Goal: Task Accomplishment & Management: Use online tool/utility

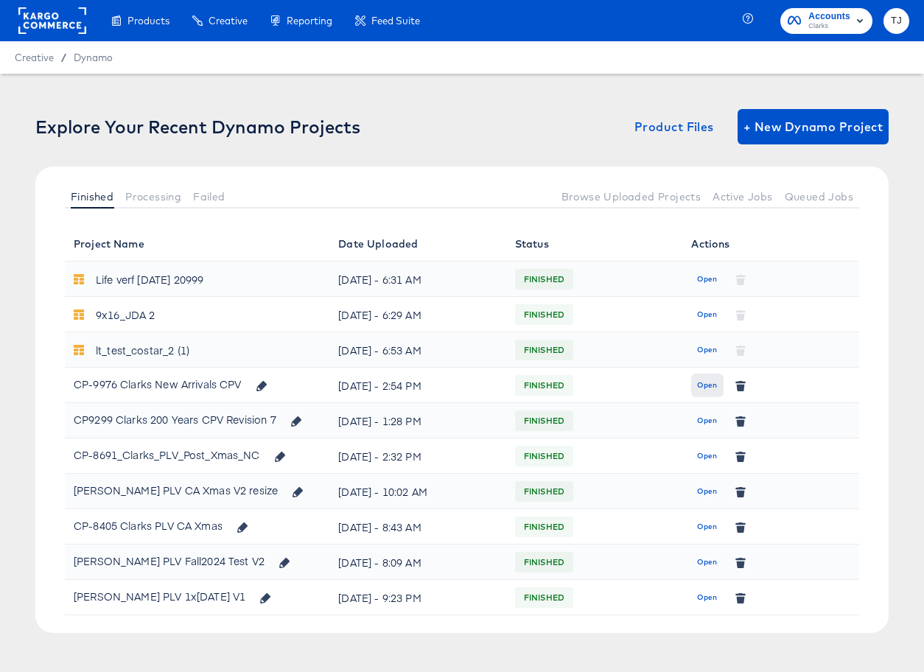
click at [709, 389] on span "Open" at bounding box center [707, 385] width 20 height 13
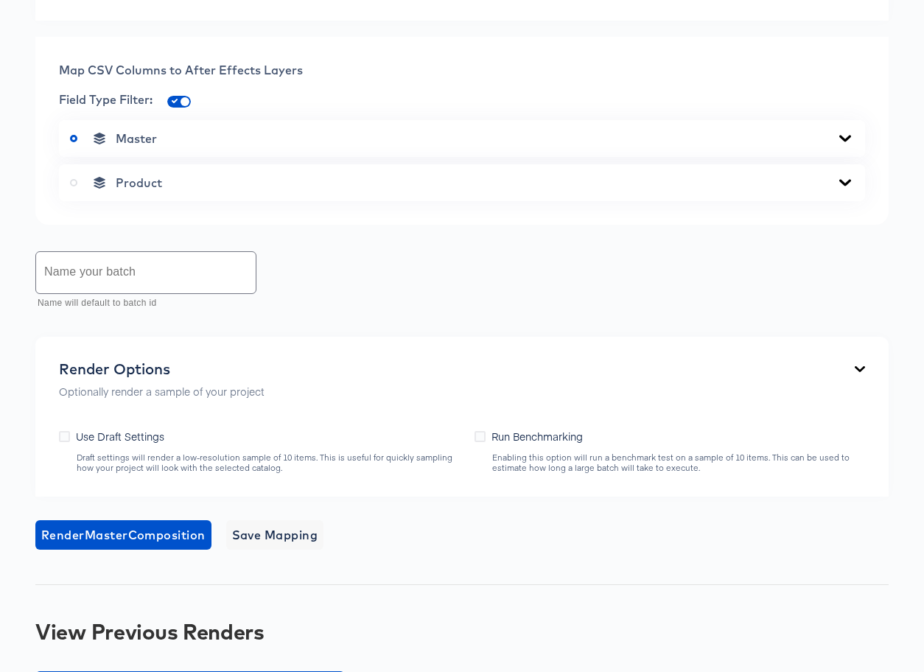
scroll to position [536, 0]
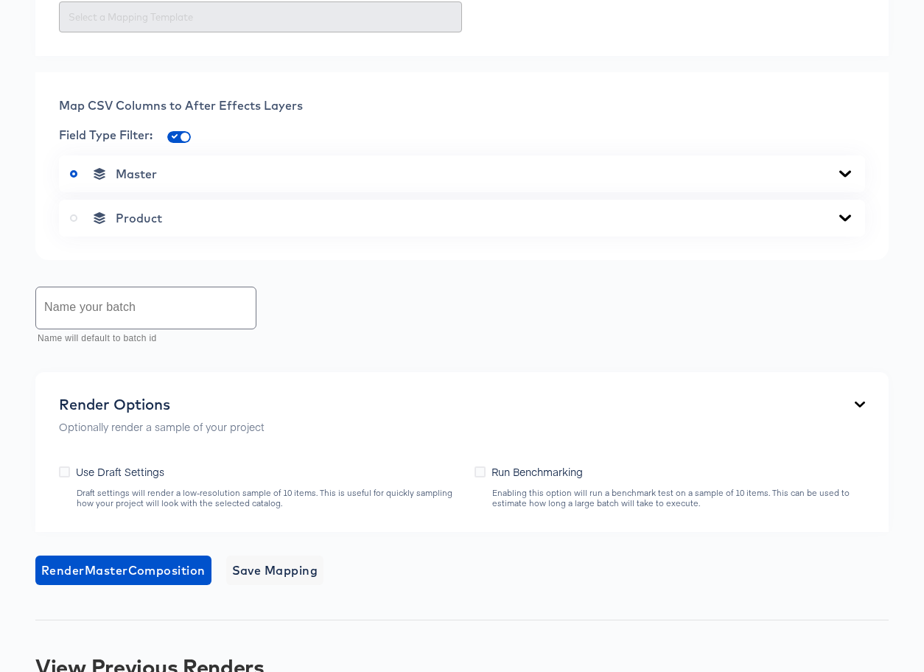
click at [843, 180] on div "Master" at bounding box center [462, 173] width 784 height 15
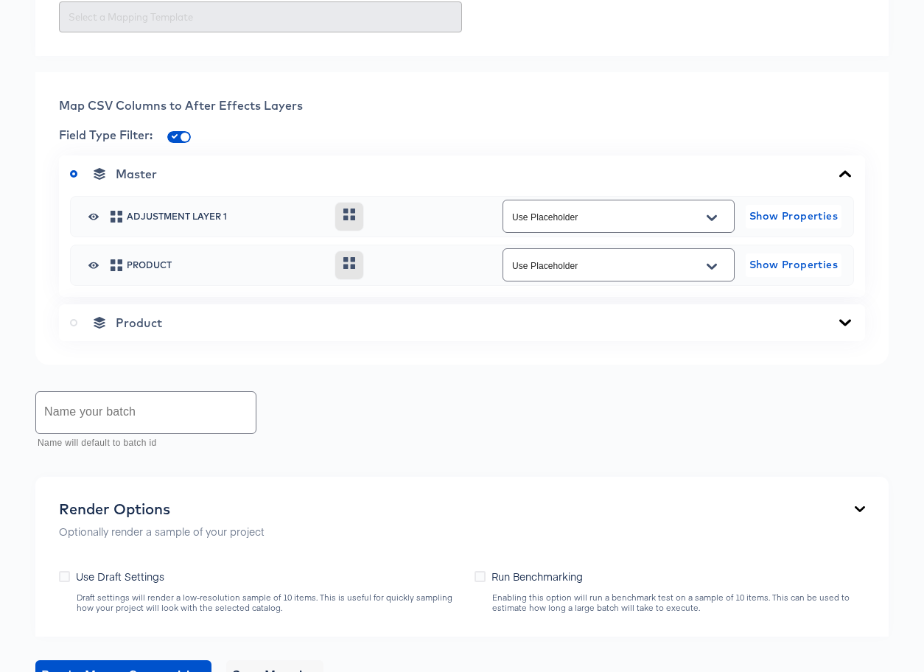
click at [839, 323] on icon at bounding box center [845, 323] width 18 height 12
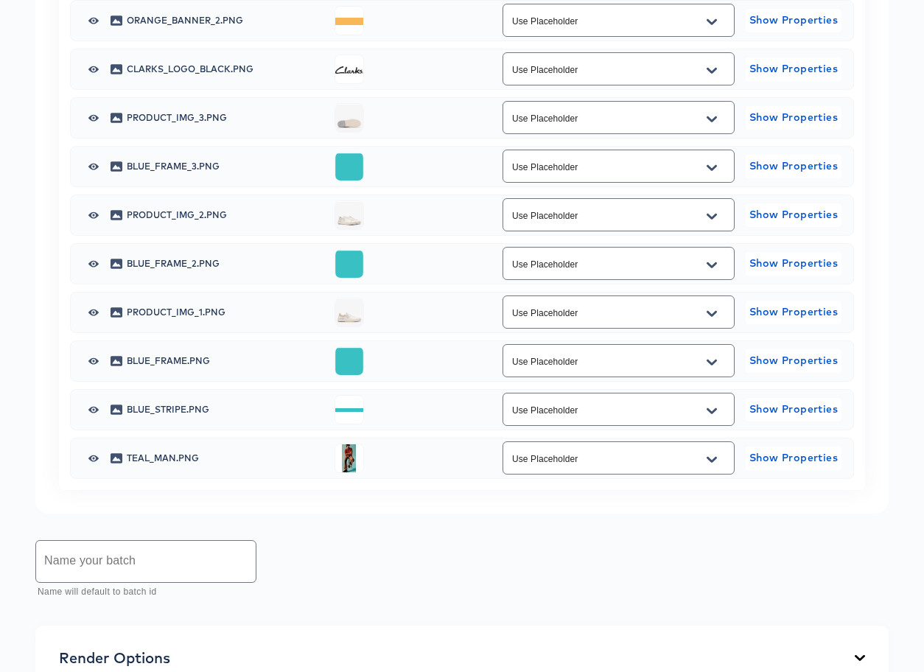
scroll to position [1077, 0]
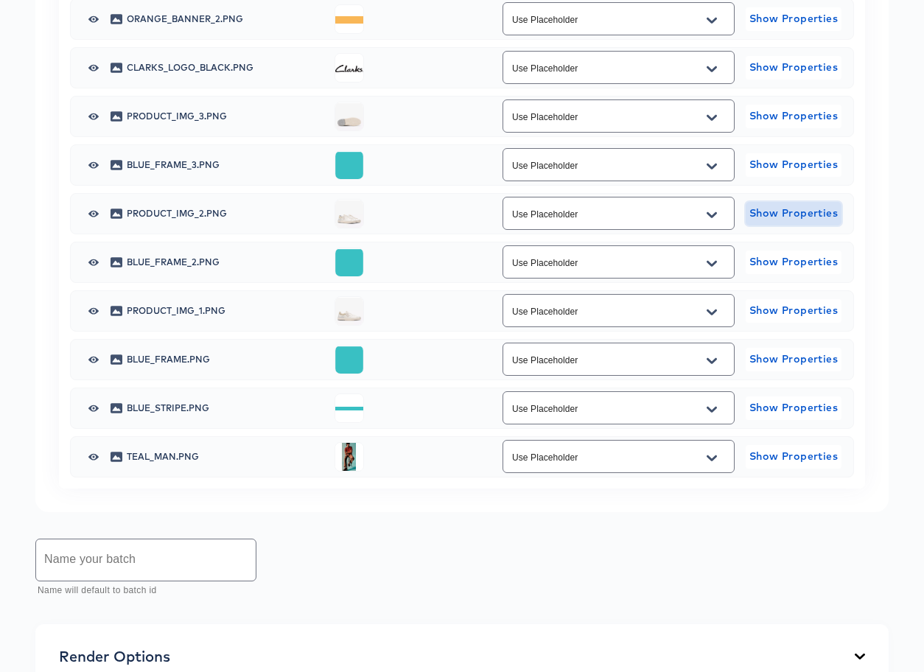
click at [815, 215] on span "Show Properties" at bounding box center [793, 213] width 84 height 18
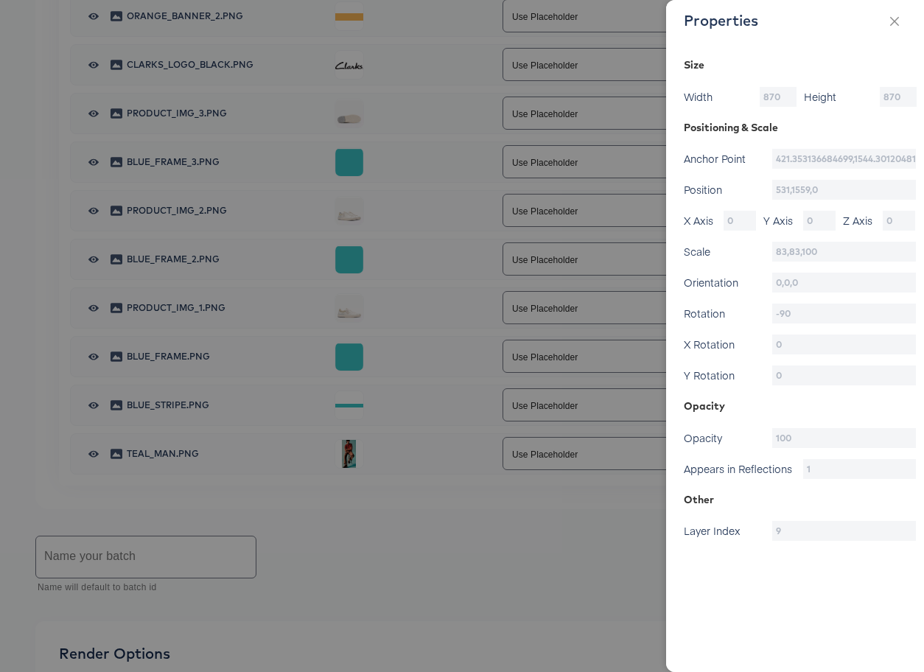
drag, startPoint x: 343, startPoint y: 539, endPoint x: 336, endPoint y: 447, distance: 92.4
click at [342, 534] on div at bounding box center [462, 336] width 924 height 672
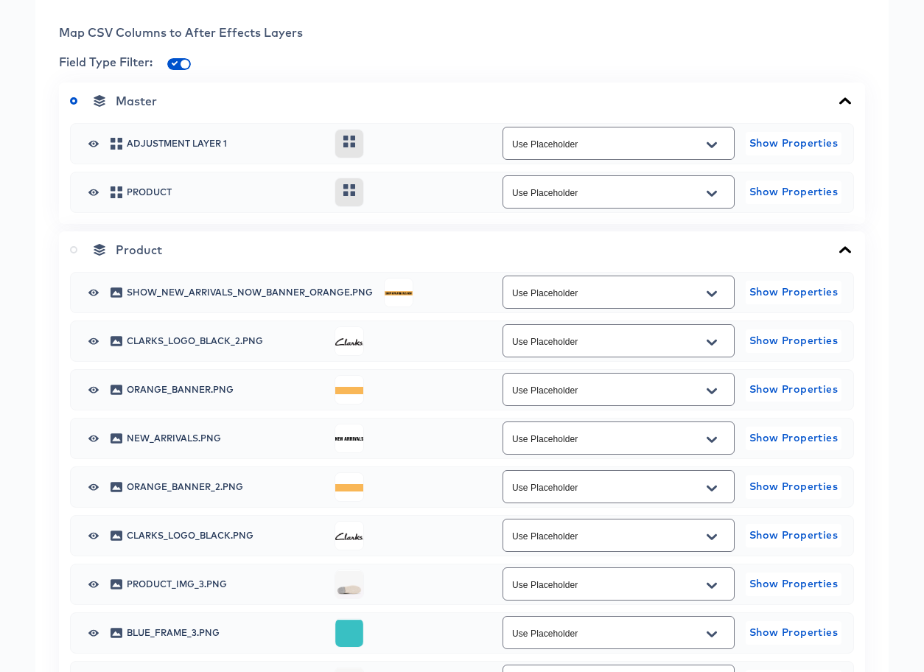
scroll to position [0, 0]
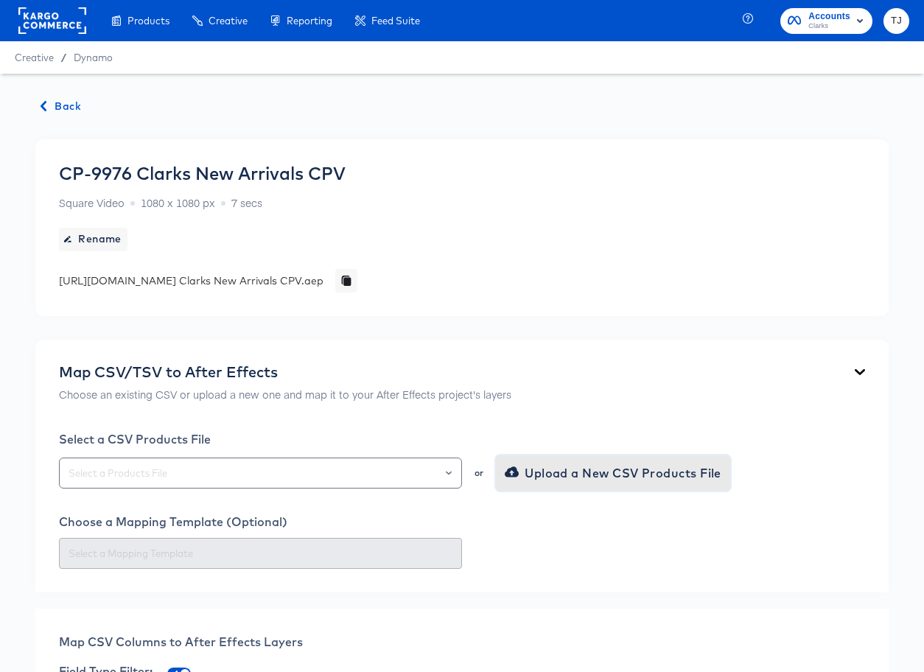
click at [662, 471] on span "Upload a New CSV Products File" at bounding box center [615, 473] width 214 height 21
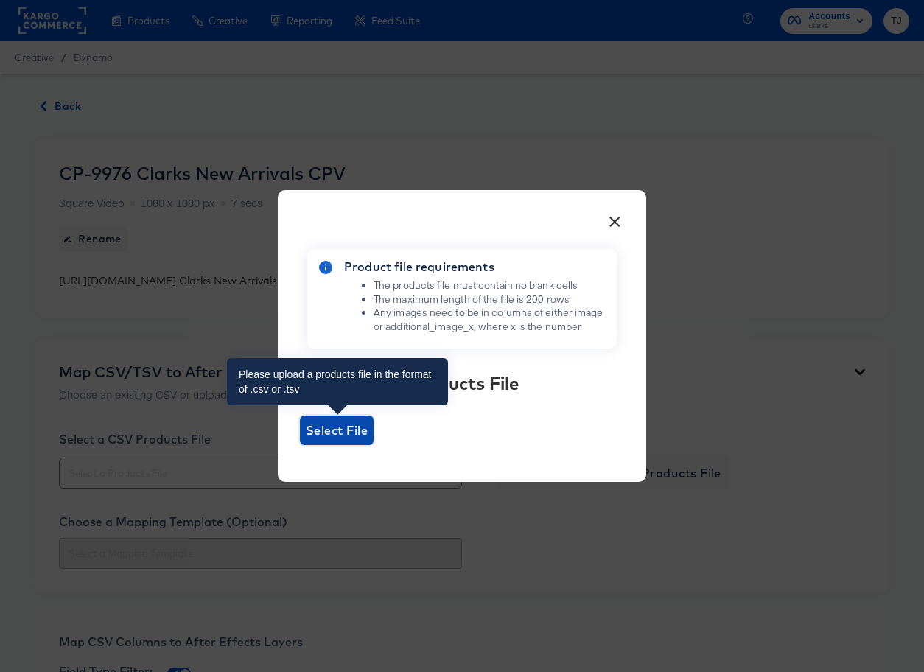
click at [345, 434] on span "Select File" at bounding box center [337, 430] width 62 height 21
click at [300, 445] on input "Select File" at bounding box center [300, 445] width 0 height 0
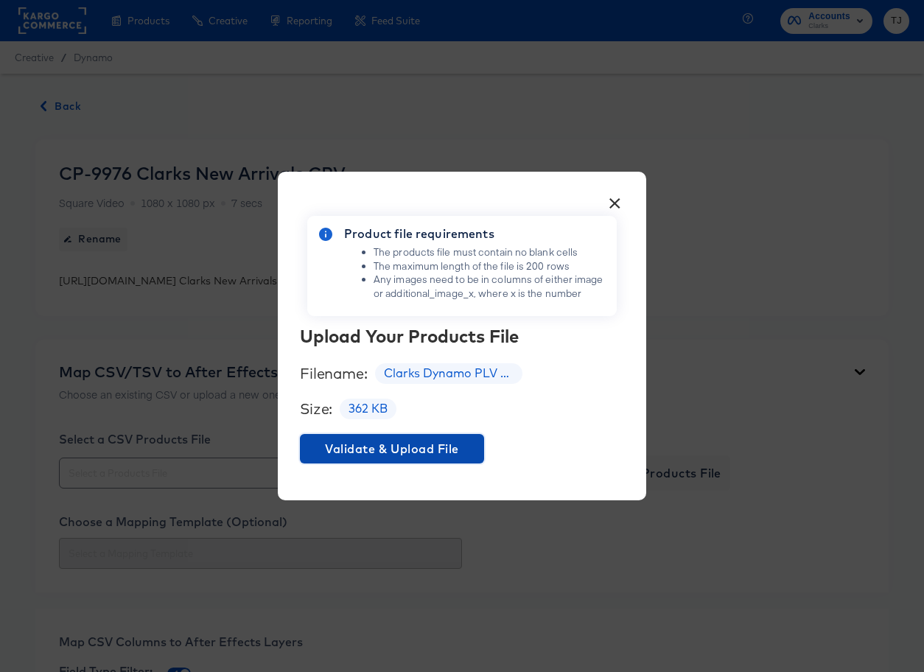
click at [369, 451] on span "Validate & Upload File" at bounding box center [392, 448] width 172 height 21
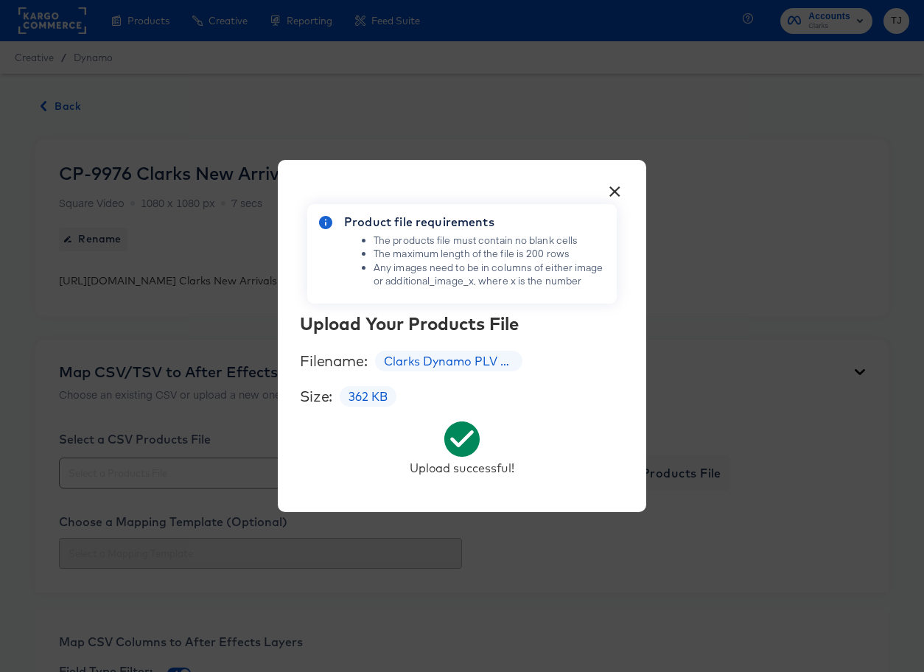
click at [618, 189] on button "×" at bounding box center [614, 188] width 27 height 27
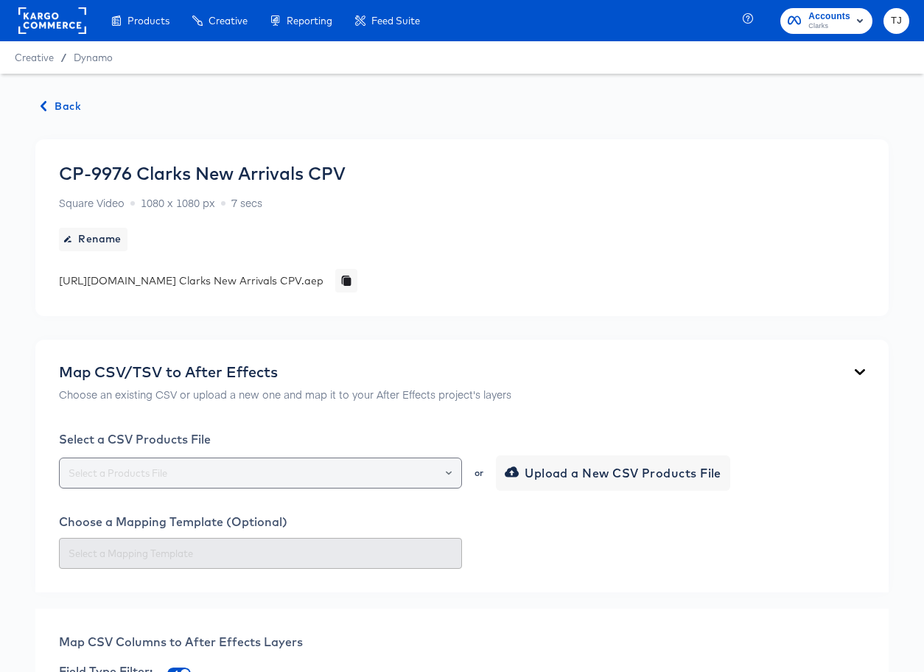
click at [451, 474] on div at bounding box center [441, 473] width 25 height 21
click at [446, 471] on icon "Open" at bounding box center [449, 473] width 6 height 6
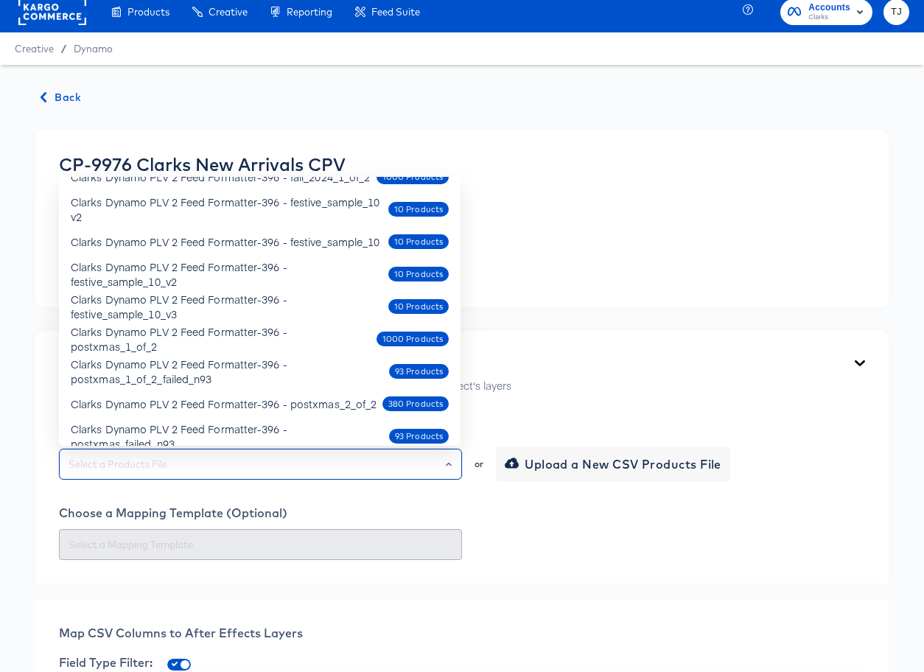
scroll to position [318, 0]
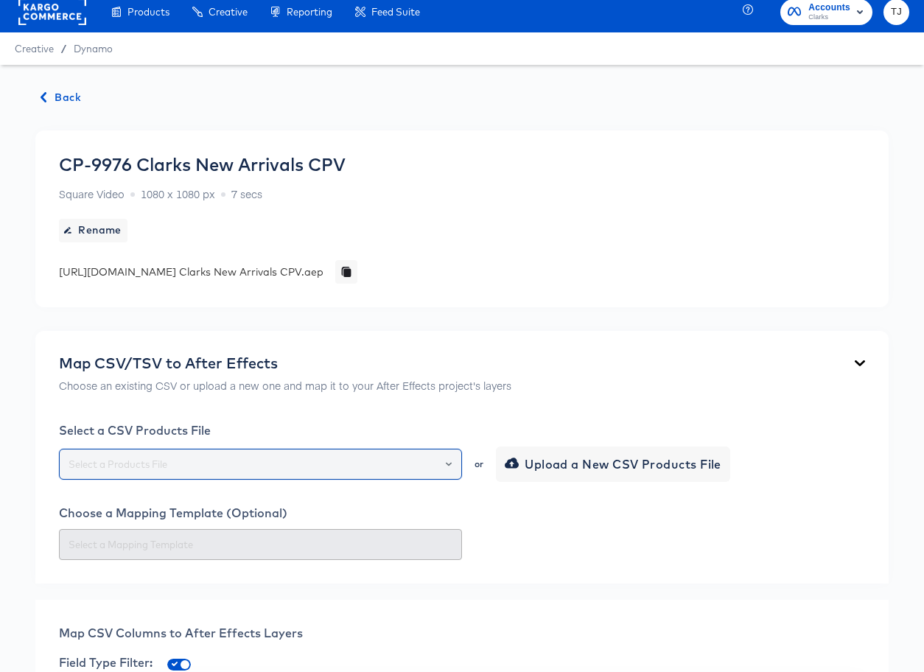
click at [449, 464] on icon "Open" at bounding box center [449, 464] width 6 height 4
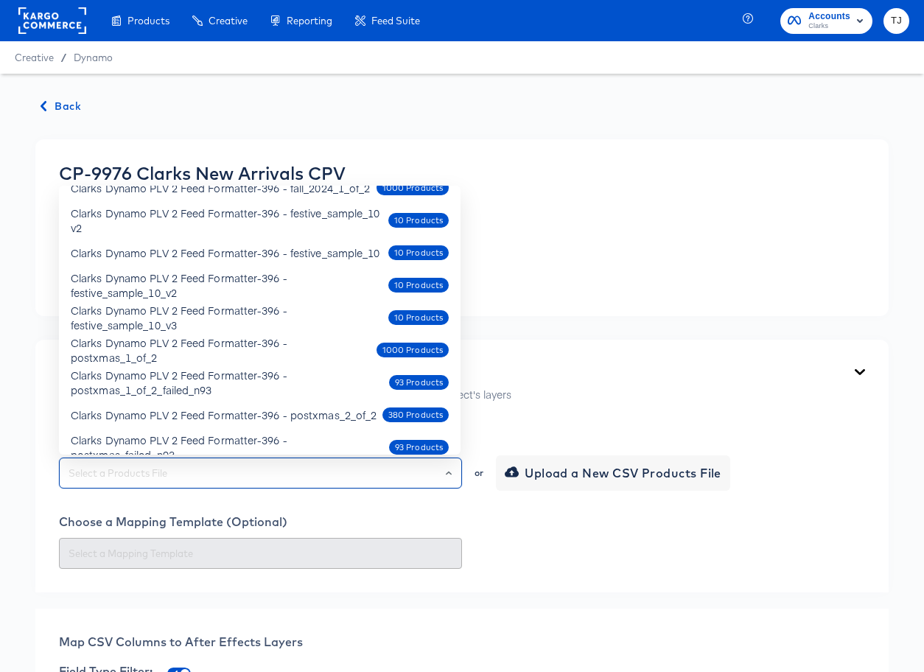
scroll to position [0, 0]
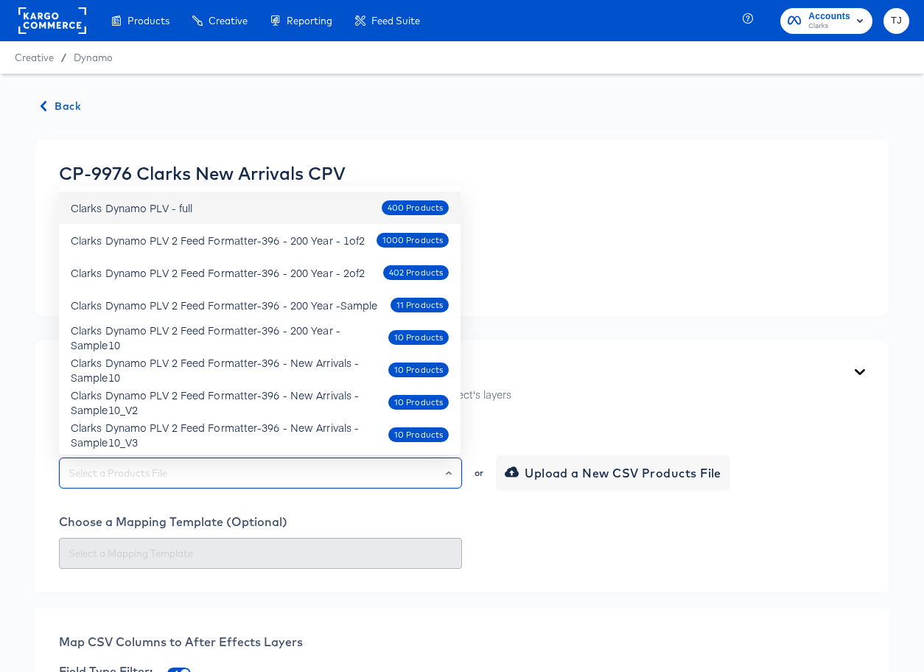
click at [292, 211] on div "Clarks Dynamo PLV - full 400 Products" at bounding box center [260, 208] width 378 height 24
type input "Clarks Dynamo PLV - full"
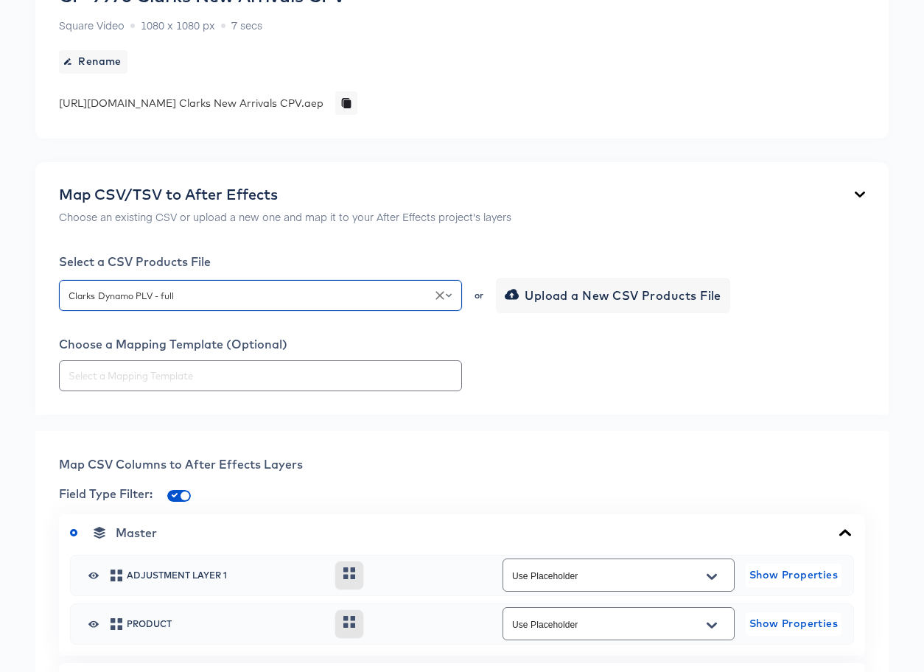
scroll to position [183, 0]
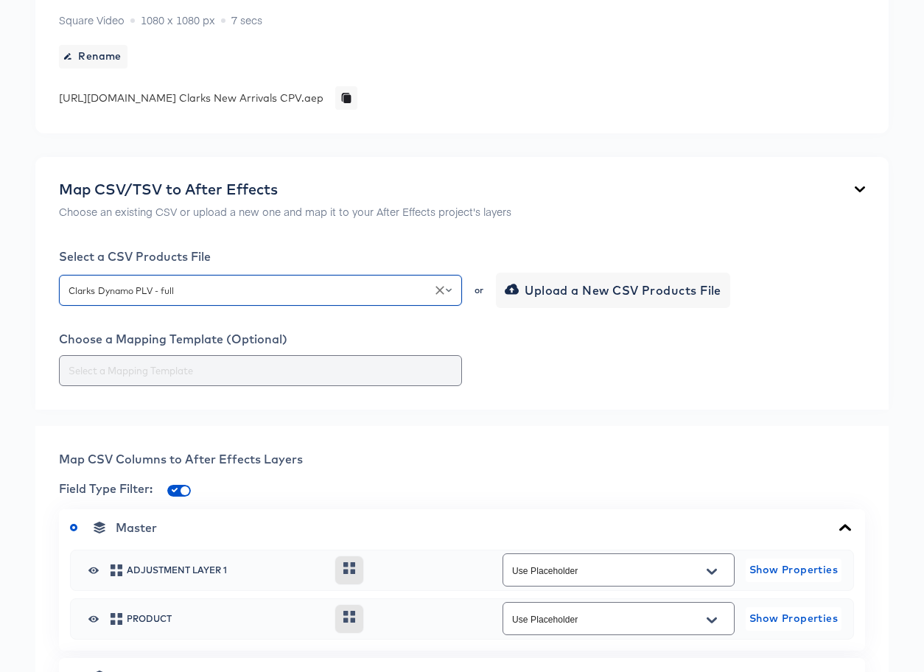
click at [318, 378] on input "text" at bounding box center [261, 370] width 390 height 17
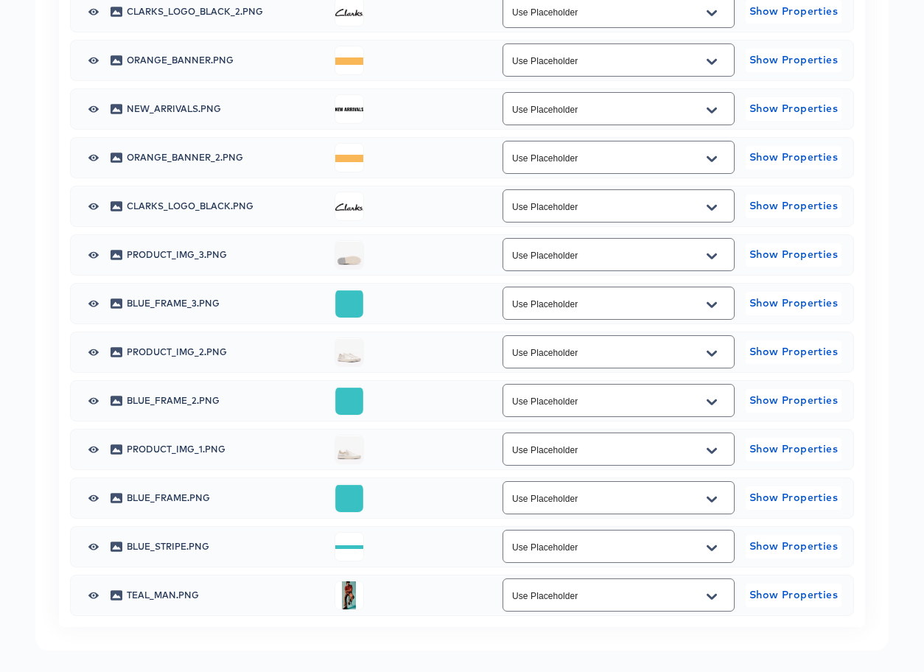
scroll to position [970, 0]
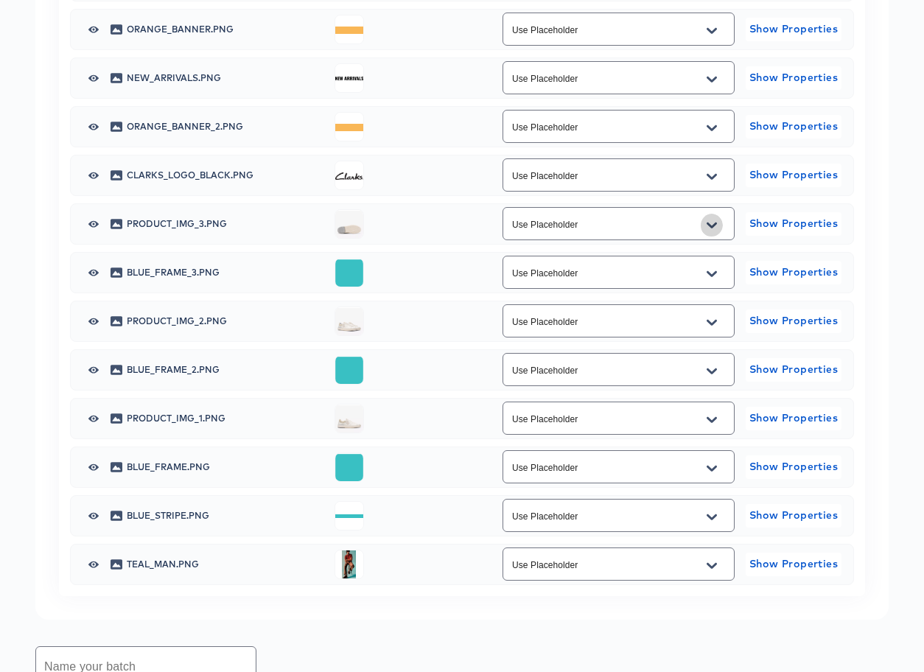
click at [711, 223] on icon "Open" at bounding box center [711, 226] width 10 height 12
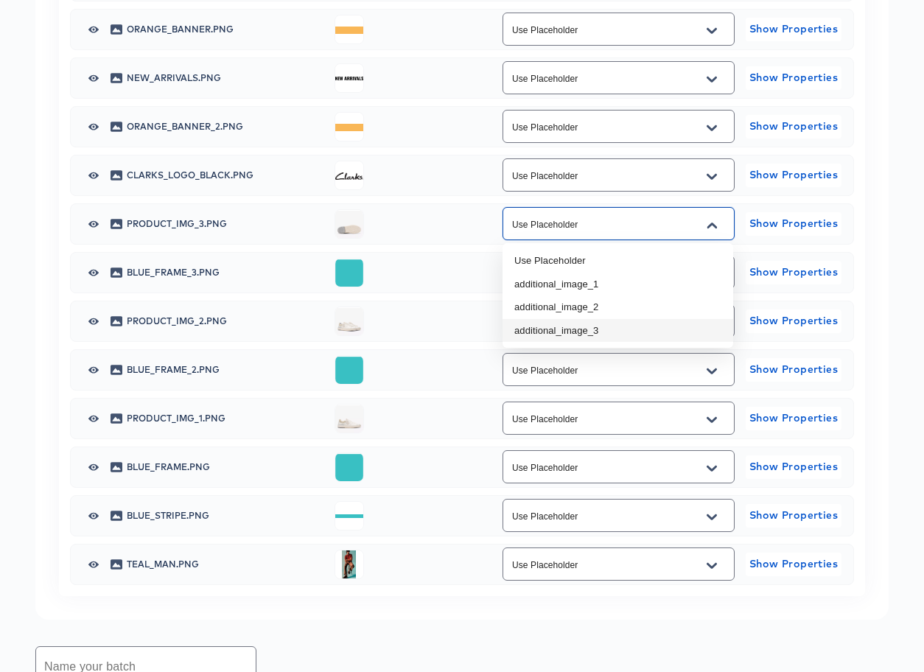
click at [640, 327] on li "additional_image_3" at bounding box center [617, 331] width 231 height 24
type input "additional_image_3"
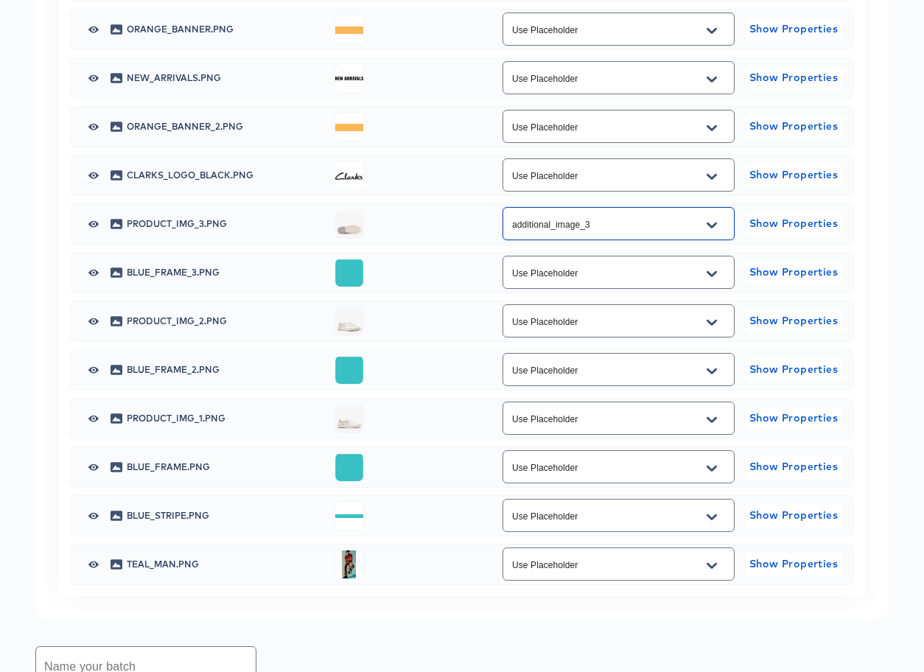
click at [712, 325] on icon "Open" at bounding box center [711, 323] width 10 height 12
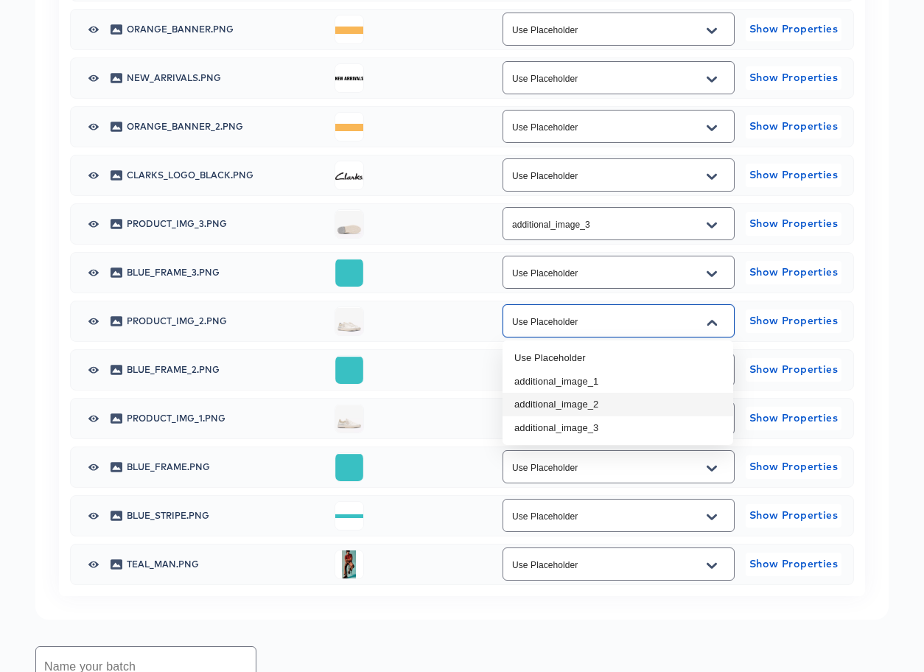
click at [689, 397] on li "additional_image_2" at bounding box center [617, 405] width 231 height 24
type input "additional_image_2"
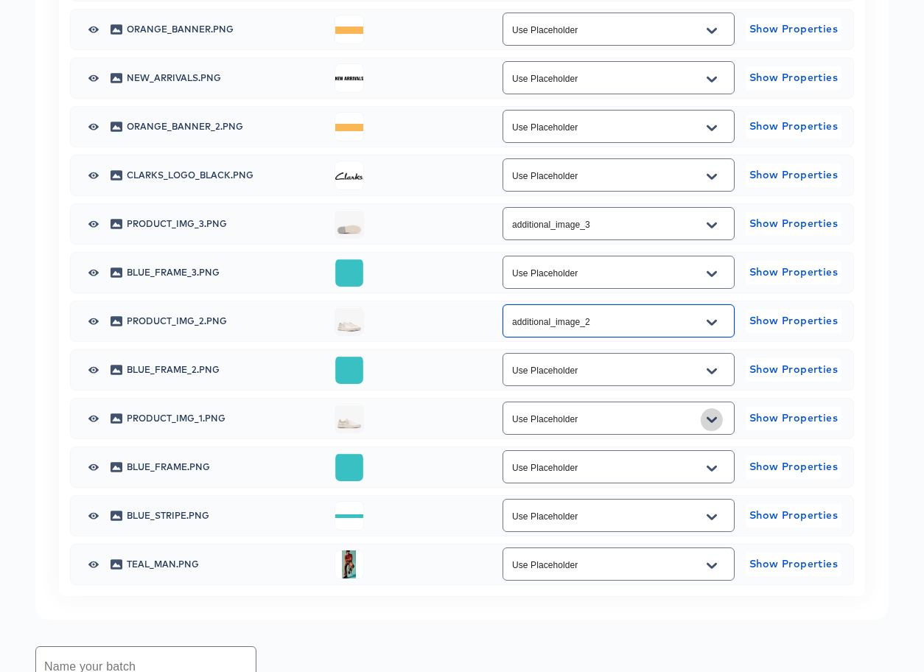
click at [714, 419] on icon "Open" at bounding box center [711, 419] width 10 height 6
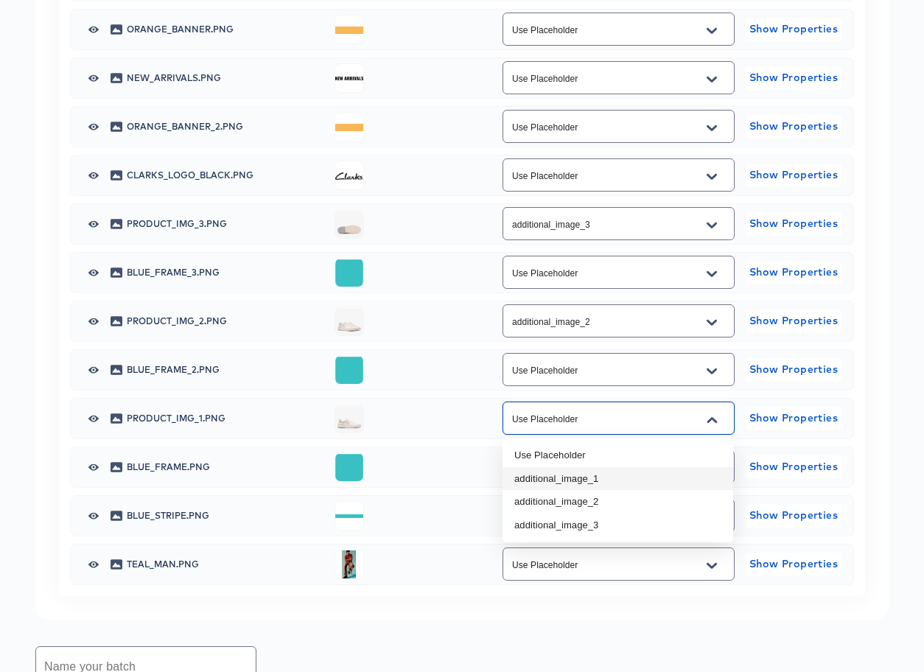
click at [653, 484] on li "additional_image_1" at bounding box center [617, 479] width 231 height 24
type input "additional_image_1"
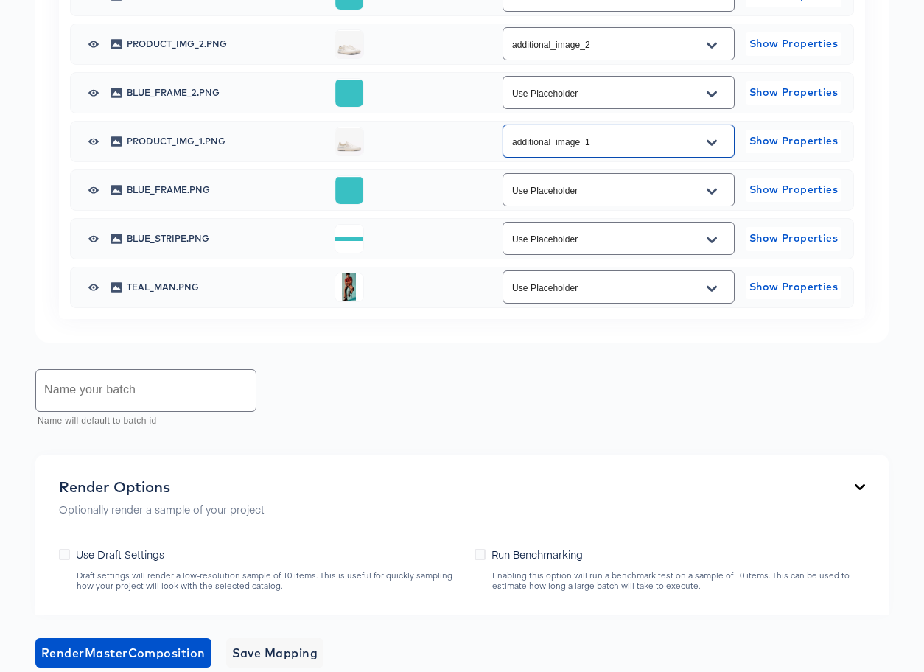
scroll to position [1265, 0]
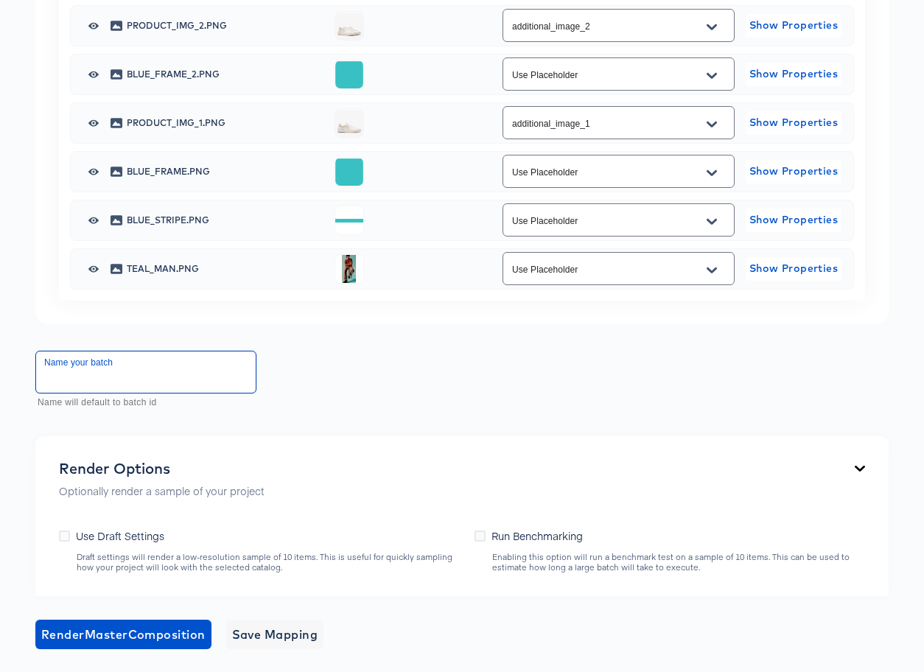
click at [132, 375] on input "text" at bounding box center [146, 371] width 220 height 41
click at [152, 380] on input "text" at bounding box center [146, 371] width 220 height 41
paste input "AW25"
click at [46, 376] on input "AW25-" at bounding box center [146, 371] width 220 height 41
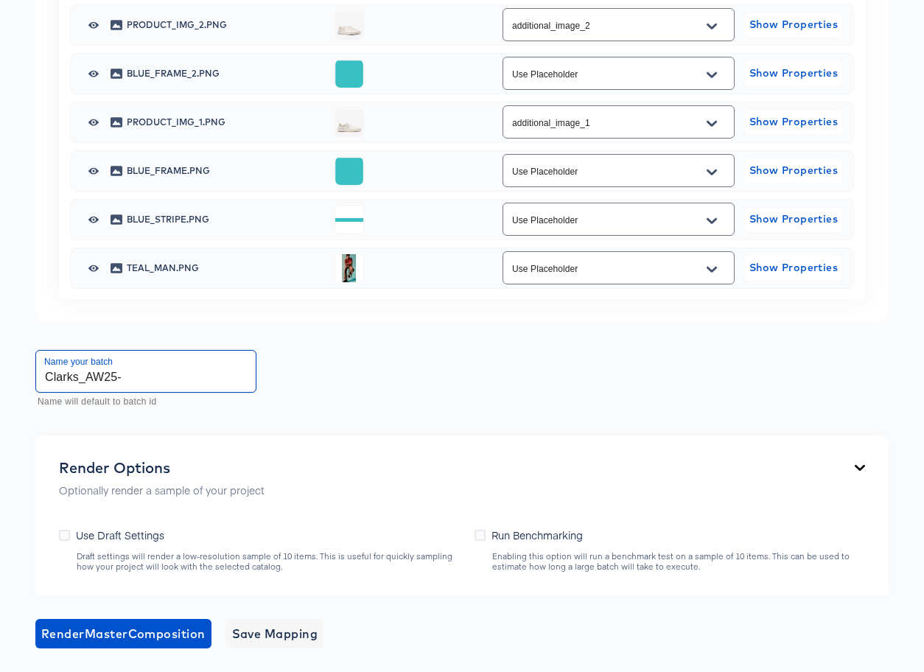
click at [131, 376] on input "Clarks_AW25-" at bounding box center [146, 371] width 220 height 41
click at [122, 379] on input "Clarks_AW25- sample" at bounding box center [146, 371] width 220 height 41
click at [66, 532] on icon at bounding box center [64, 535] width 11 height 11
click at [0, 0] on input "Use Draft Settings" at bounding box center [0, 0] width 0 height 0
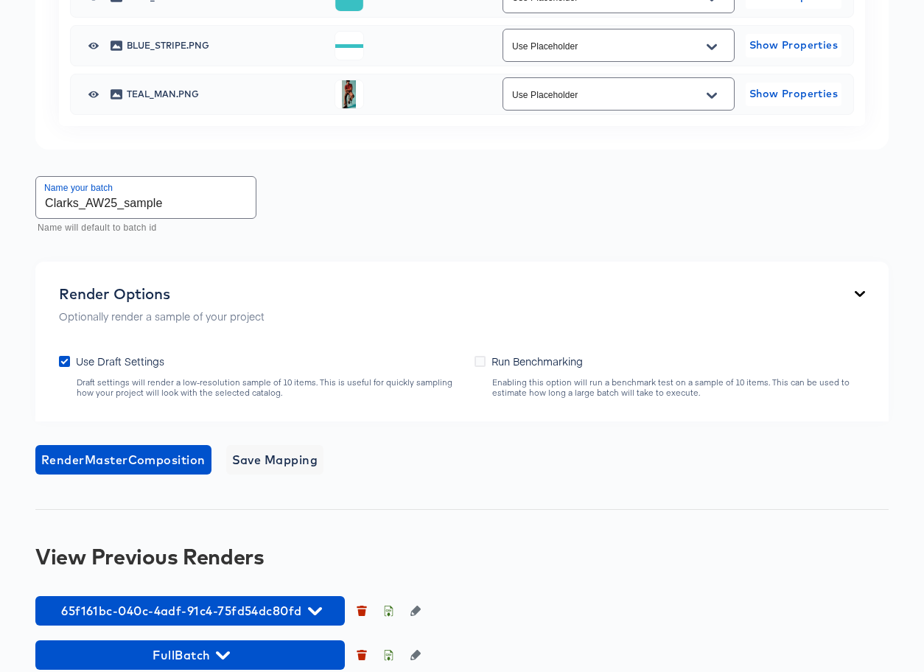
scroll to position [1449, 0]
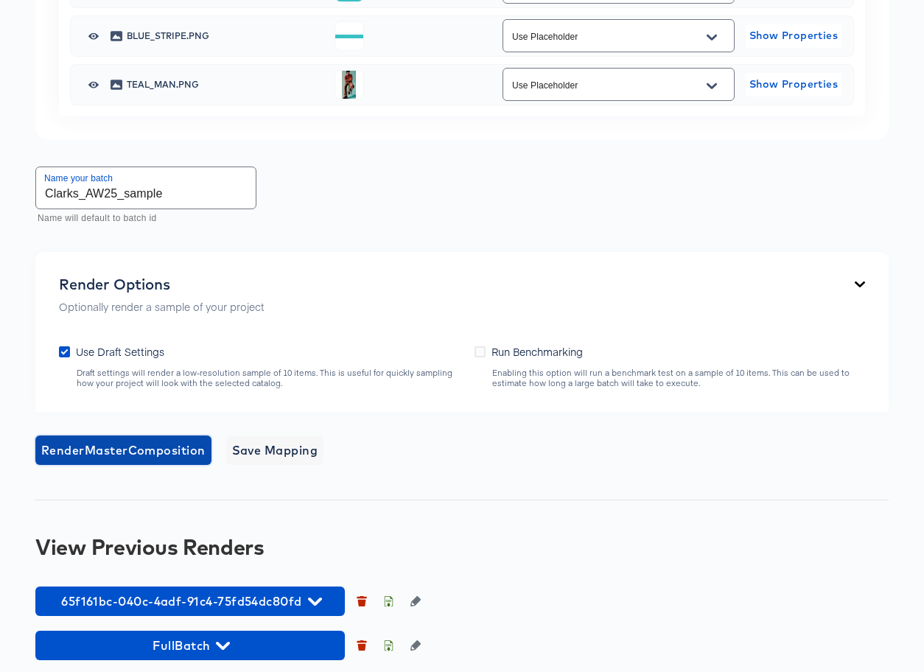
click at [133, 452] on span "Render Master Composition" at bounding box center [123, 450] width 164 height 21
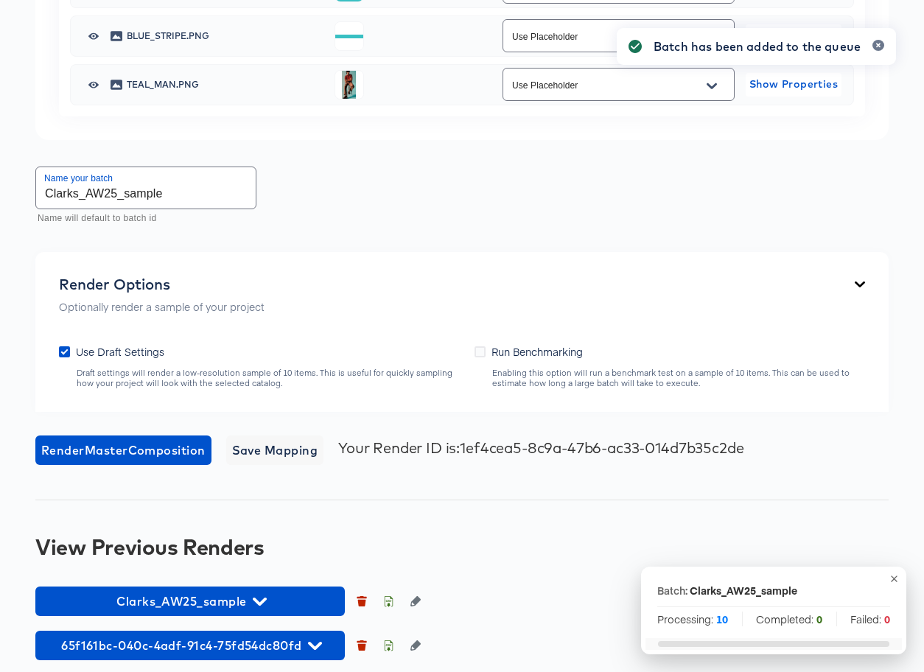
scroll to position [1505, 0]
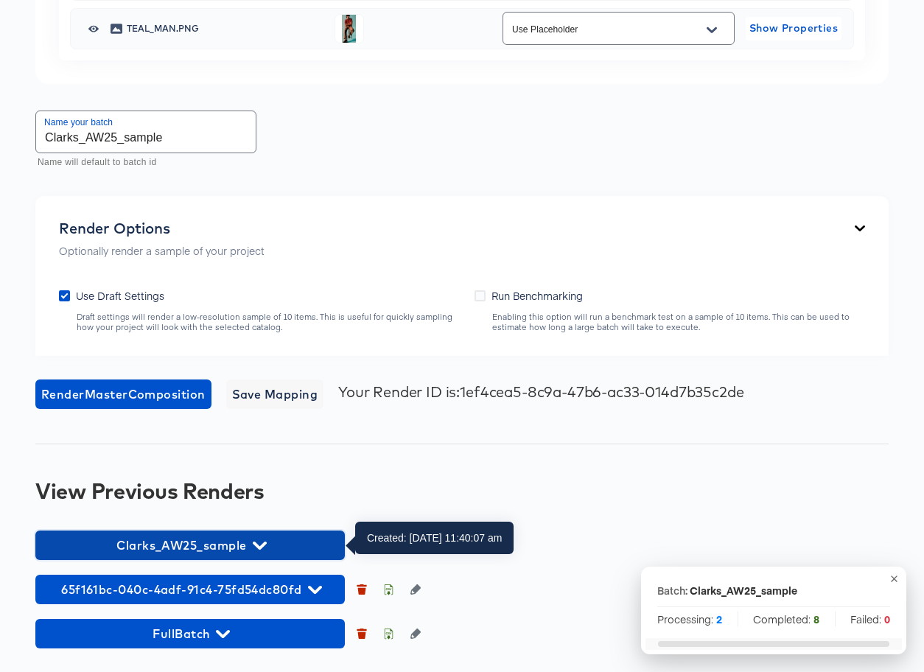
click at [262, 547] on icon "button" at bounding box center [260, 546] width 14 height 14
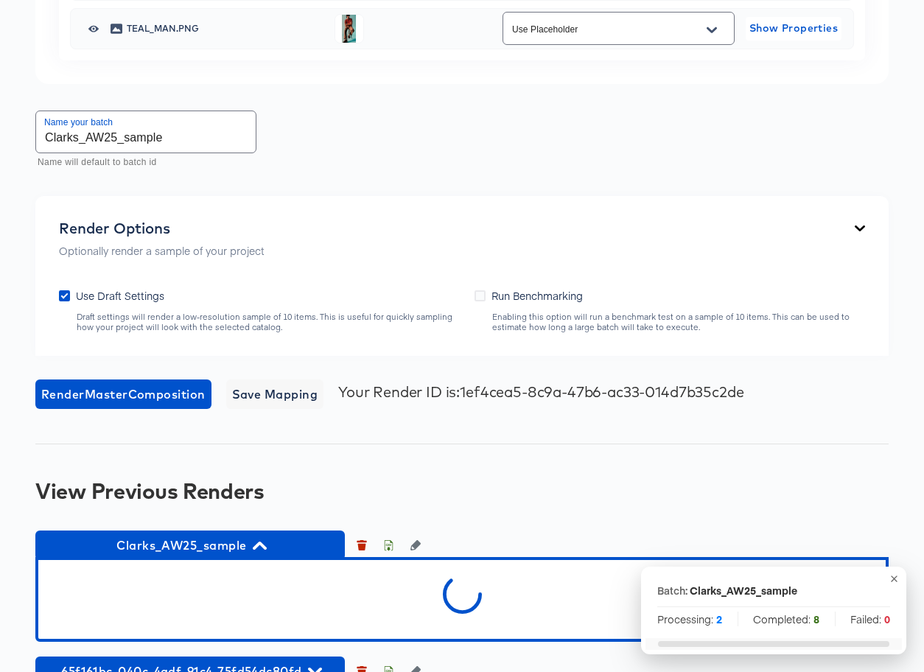
scroll to position [1587, 0]
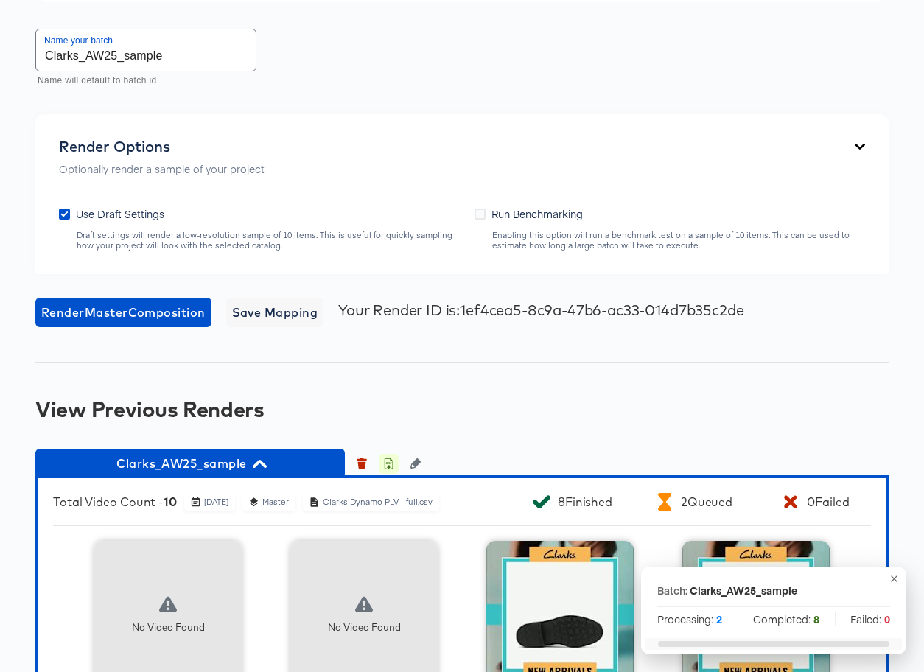
click at [389, 462] on icon "button" at bounding box center [388, 463] width 10 height 10
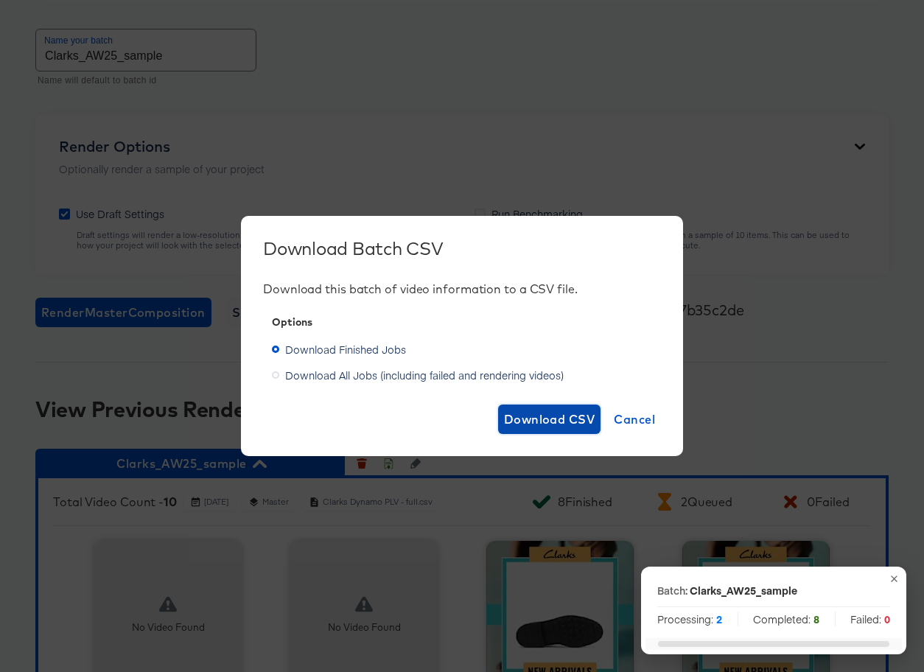
click at [534, 416] on span "Download CSV" at bounding box center [549, 419] width 91 height 21
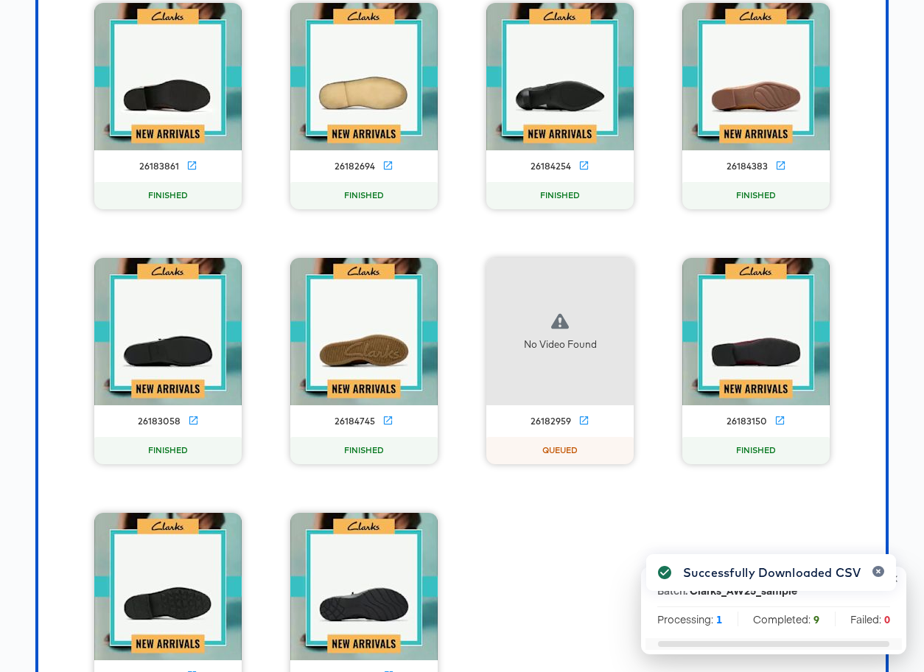
scroll to position [2172, 0]
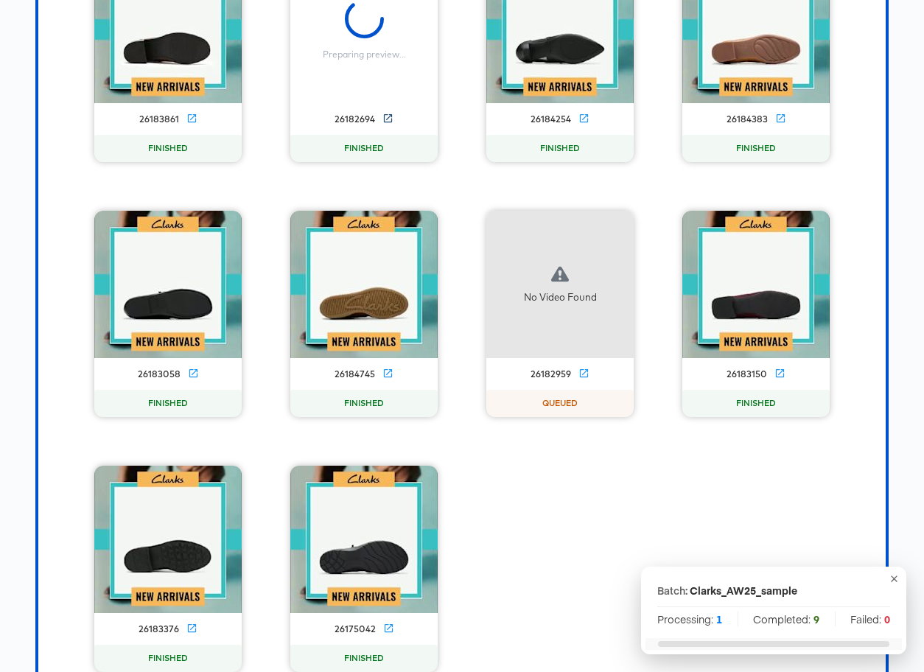
click at [386, 122] on icon at bounding box center [388, 118] width 8 height 8
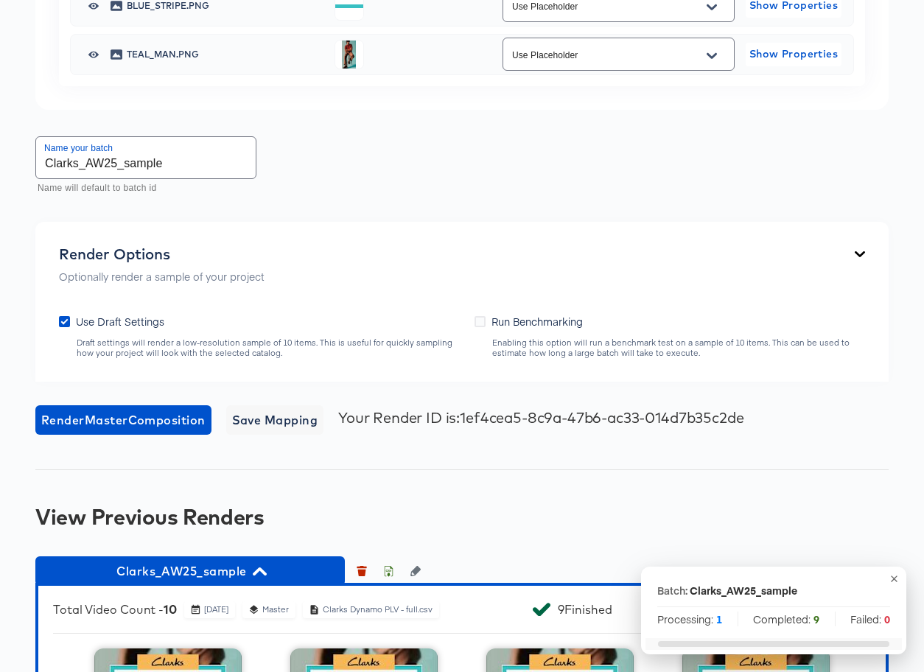
scroll to position [1510, 0]
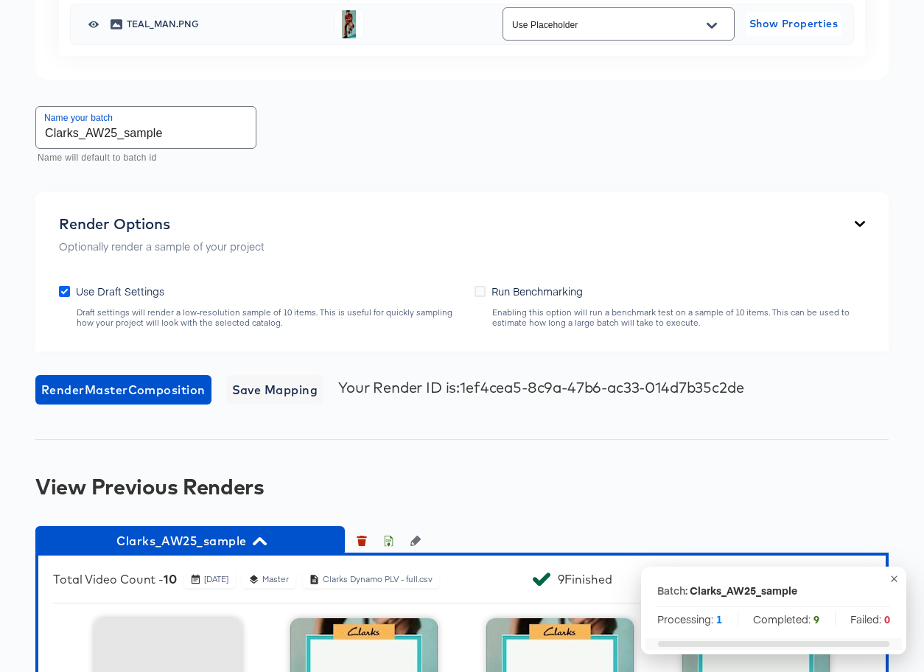
click at [63, 290] on icon at bounding box center [64, 291] width 11 height 11
click at [0, 0] on input "Use Draft Settings" at bounding box center [0, 0] width 0 height 0
click at [185, 137] on input "Clarks_AW25_sample" at bounding box center [146, 127] width 220 height 41
type input "Clarks_AW25_full"
click at [98, 382] on span "Render Master Composition" at bounding box center [123, 389] width 164 height 21
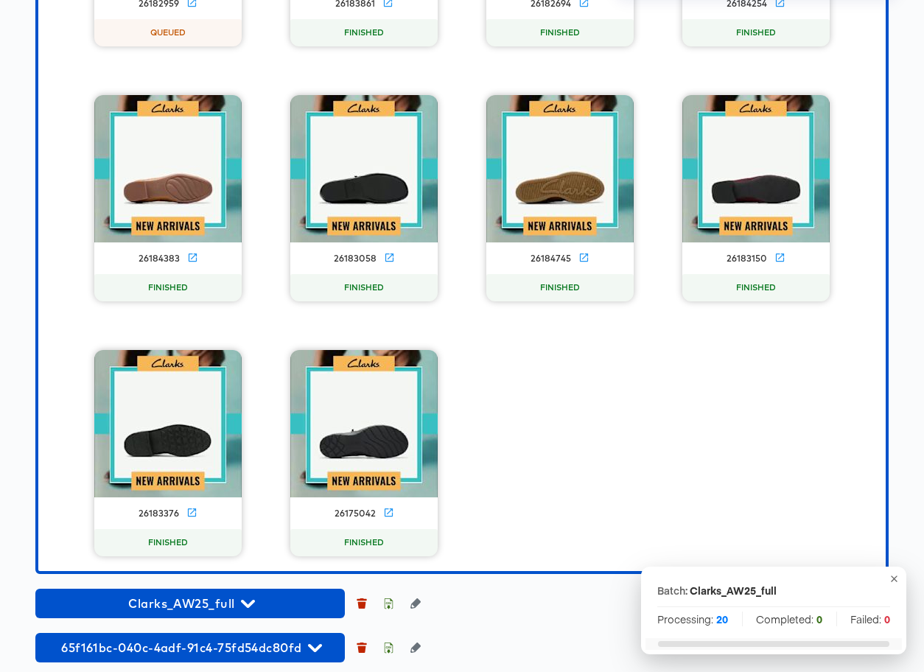
scroll to position [2357, 0]
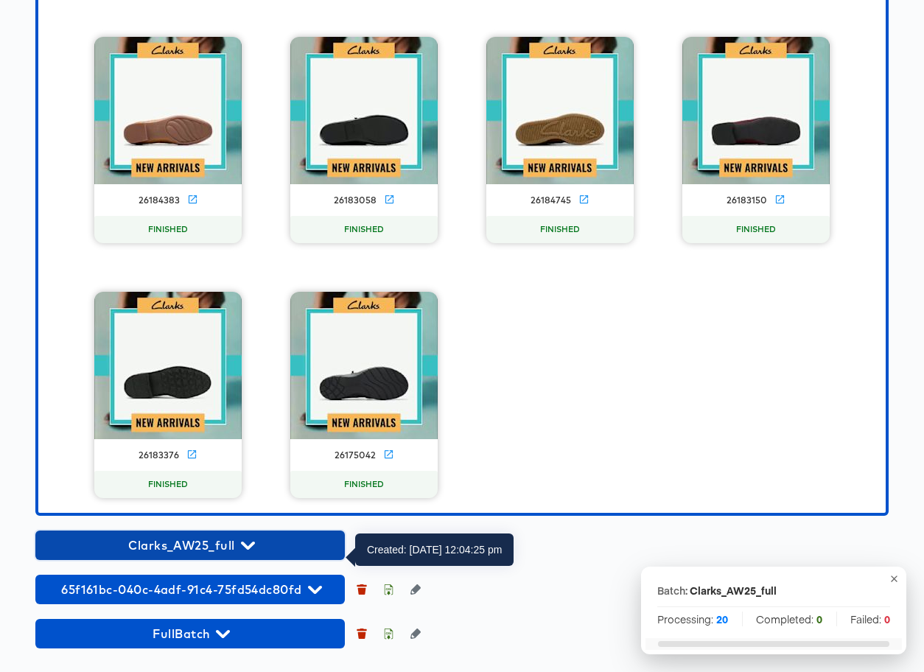
click at [254, 541] on icon "button" at bounding box center [248, 546] width 14 height 14
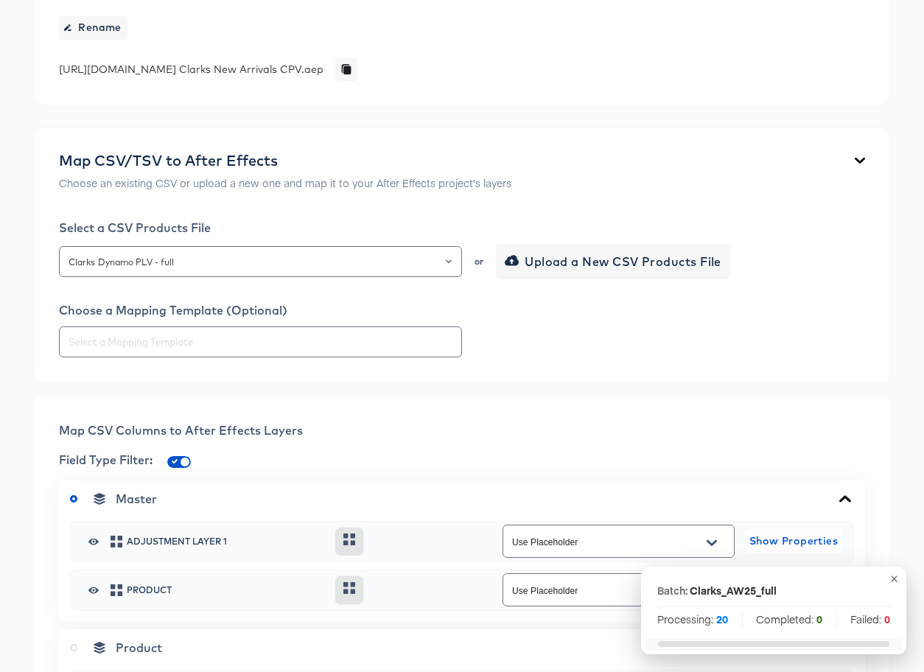
scroll to position [0, 0]
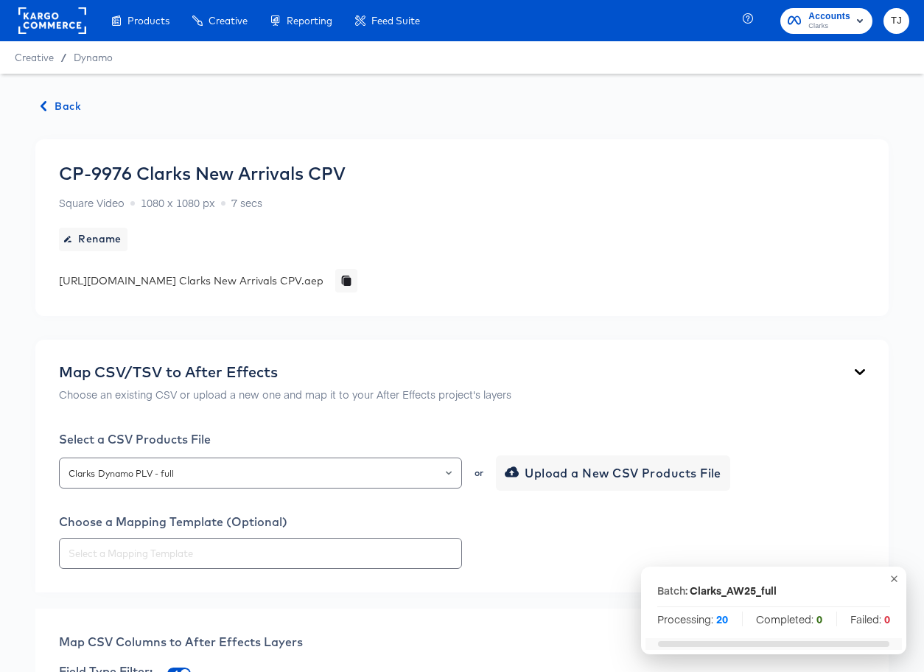
click at [61, 105] on span "Back" at bounding box center [61, 106] width 40 height 18
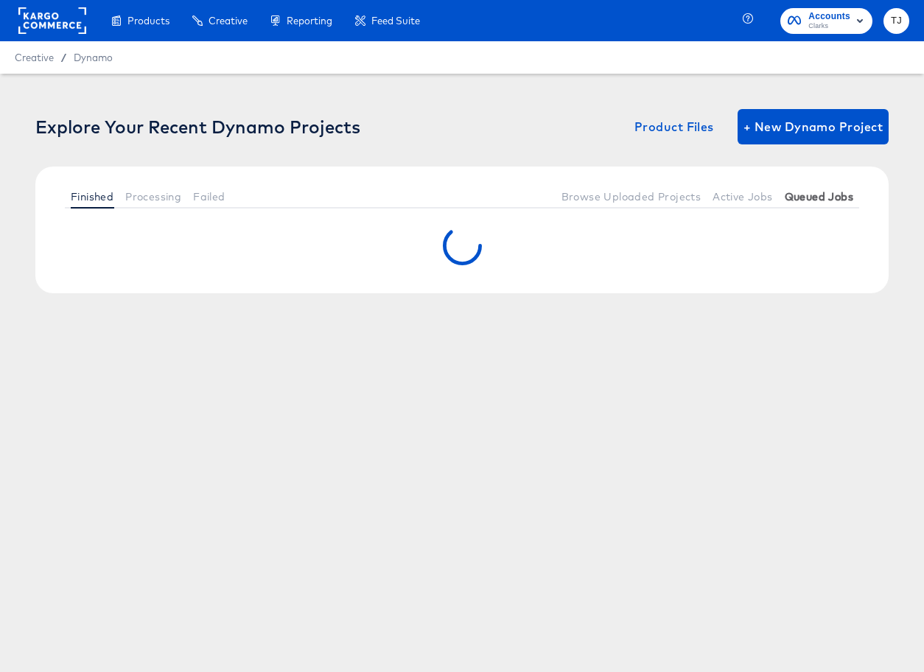
click at [805, 196] on span "Queued Jobs" at bounding box center [819, 197] width 69 height 12
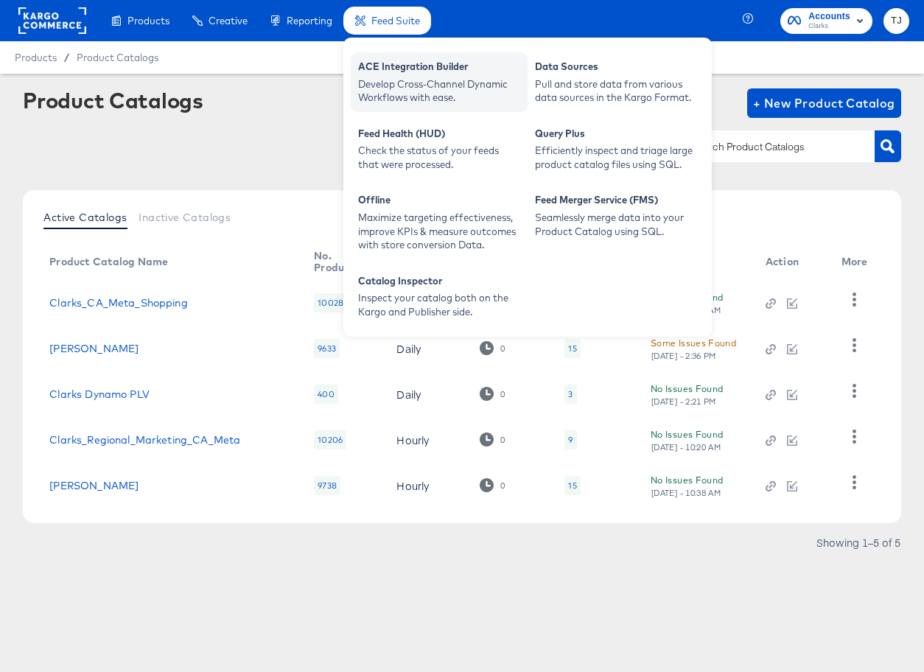
click at [412, 85] on div "Develop Cross-Channel Dynamic Workflows with ease." at bounding box center [439, 90] width 162 height 27
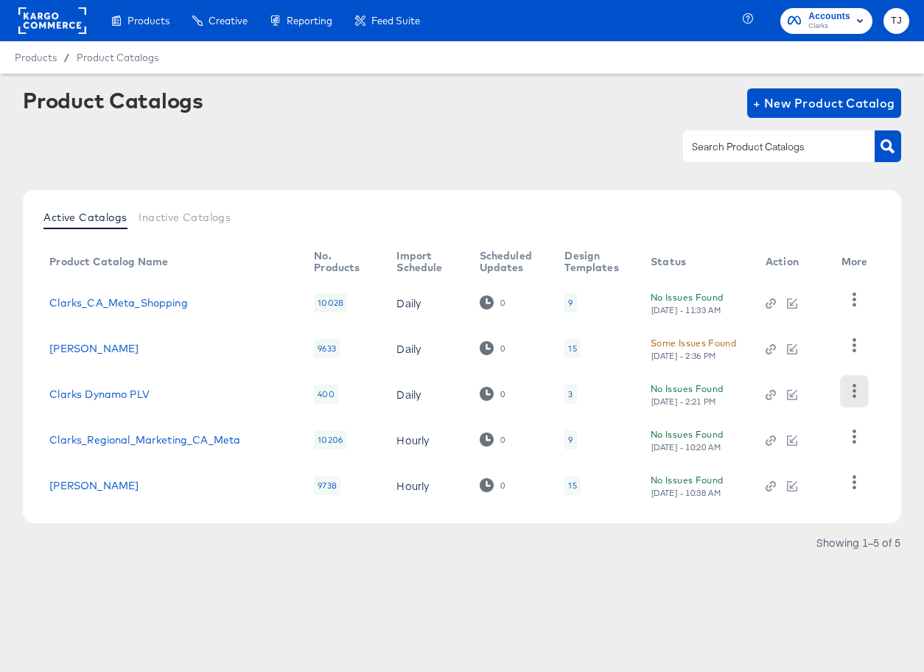
click at [855, 396] on icon "button" at bounding box center [854, 391] width 4 height 14
click at [789, 440] on div "HUD Checks (Internal)" at bounding box center [793, 445] width 147 height 24
drag, startPoint x: 137, startPoint y: 393, endPoint x: 144, endPoint y: 397, distance: 8.2
click at [137, 393] on link "Clarks Dynamo PLV" at bounding box center [99, 394] width 100 height 12
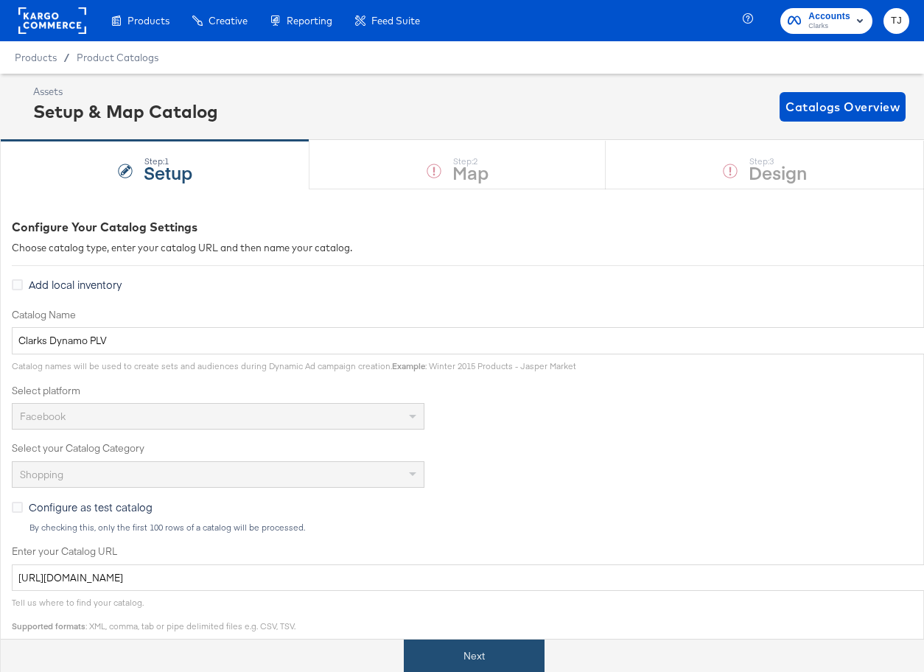
scroll to position [1, 0]
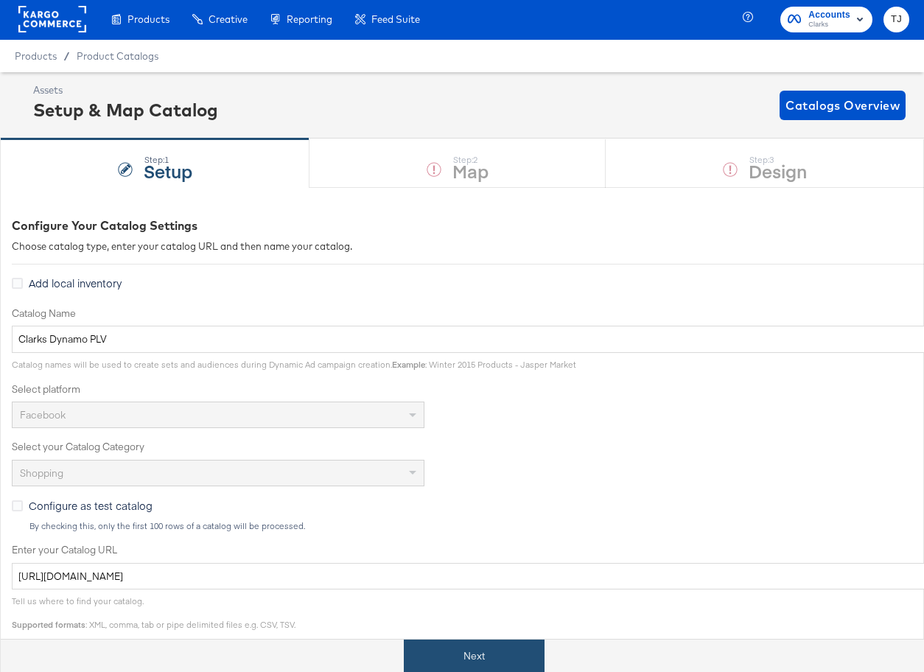
click at [487, 651] on button "Next" at bounding box center [474, 655] width 141 height 33
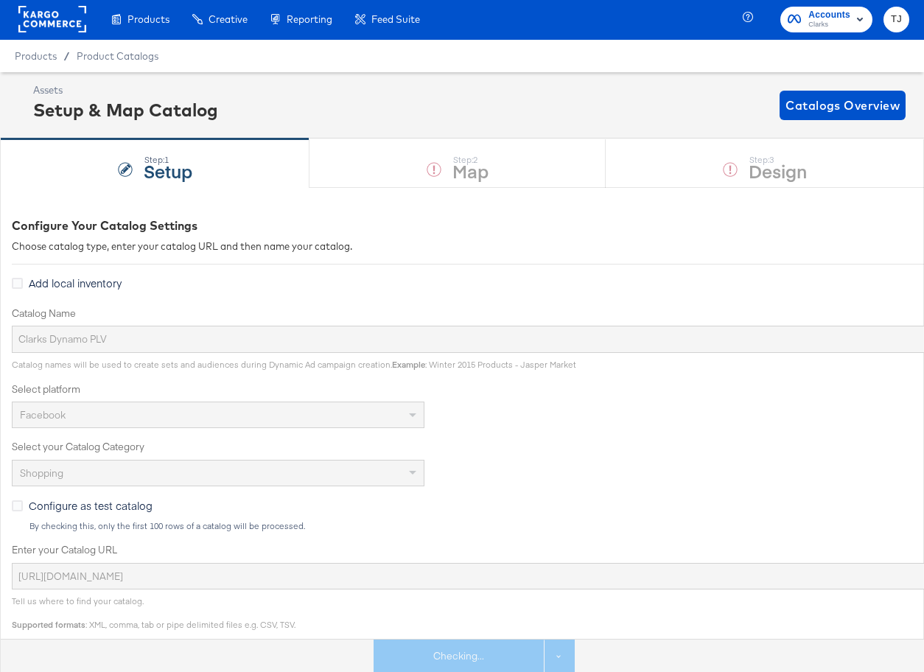
scroll to position [0, 0]
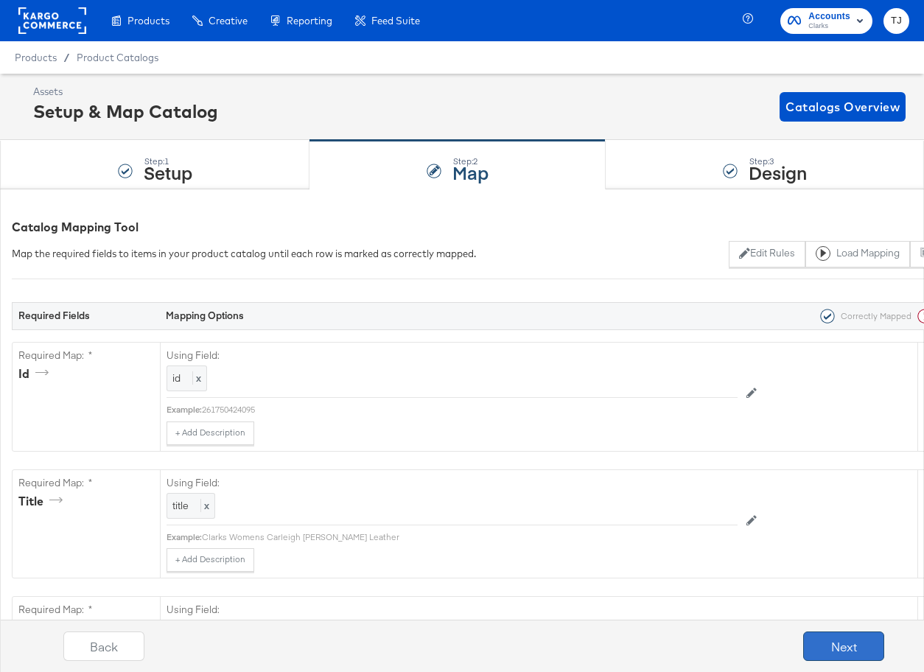
click at [845, 647] on button "Next" at bounding box center [843, 645] width 81 height 29
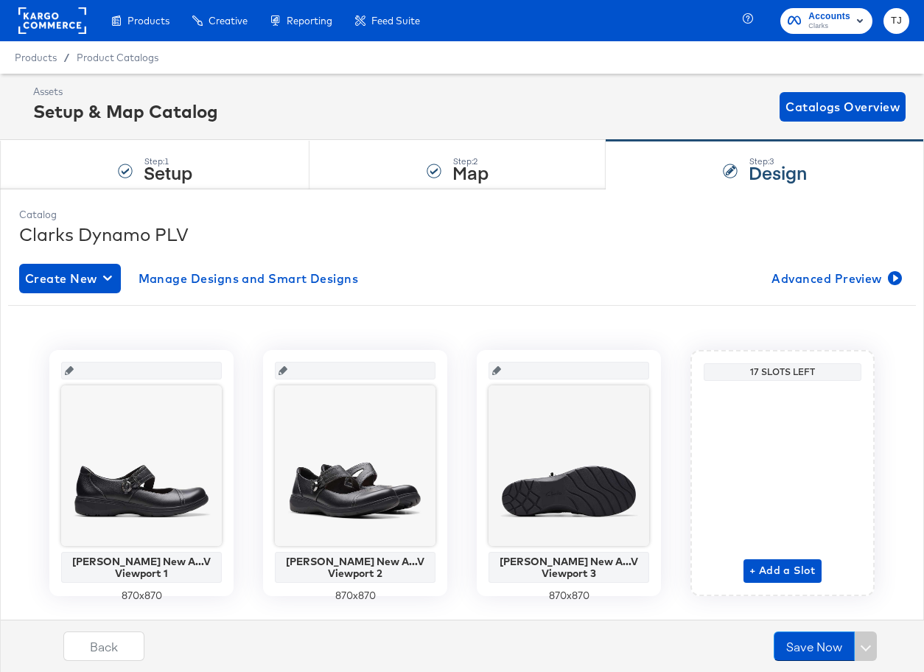
scroll to position [31, 0]
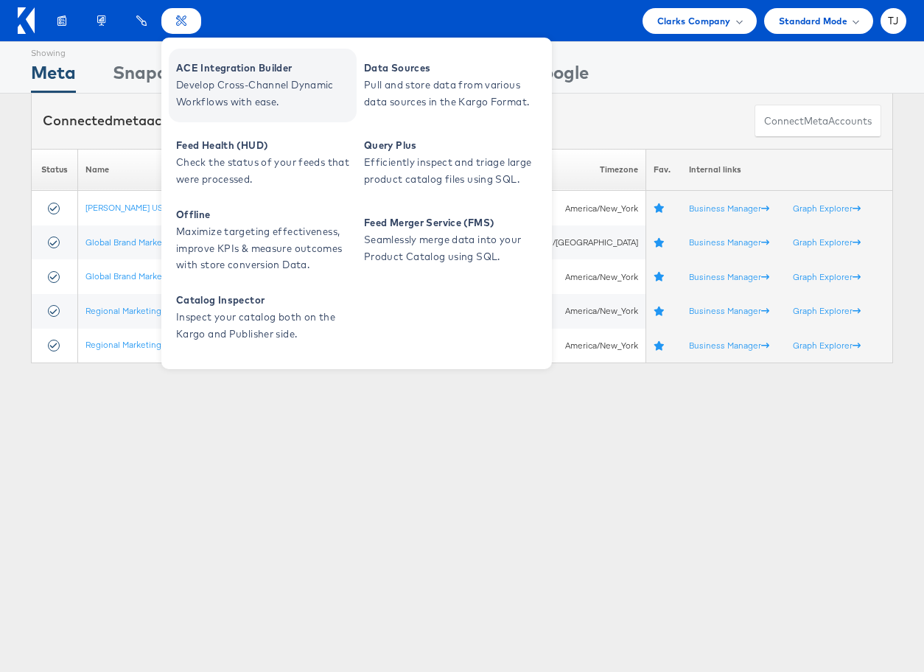
click at [215, 71] on span "ACE Integration Builder" at bounding box center [264, 68] width 177 height 17
